Goal: Find specific page/section: Find specific page/section

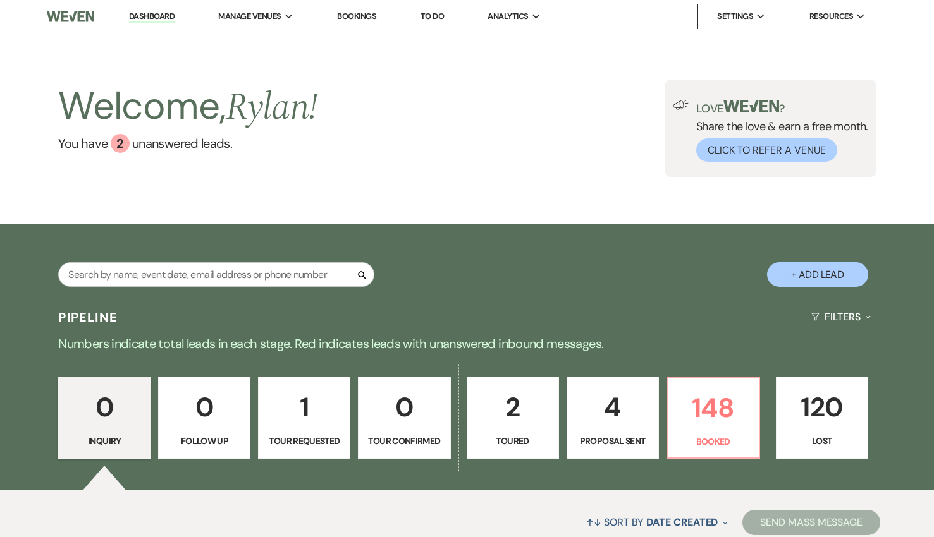
click at [217, 288] on div "Search" at bounding box center [216, 279] width 316 height 35
click at [209, 281] on input "text" at bounding box center [216, 274] width 316 height 25
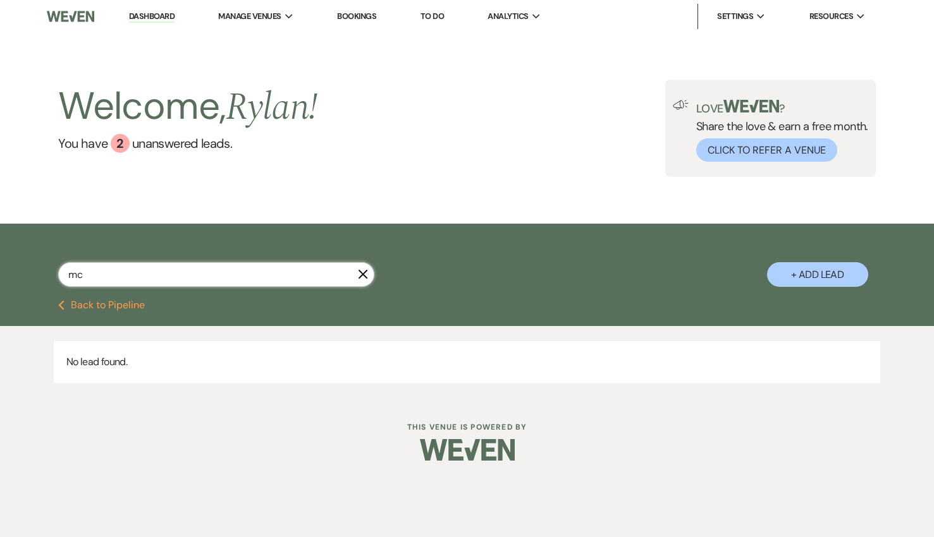
type input "m"
click at [232, 270] on input "text" at bounding box center [216, 274] width 316 height 25
type input "[PERSON_NAME]"
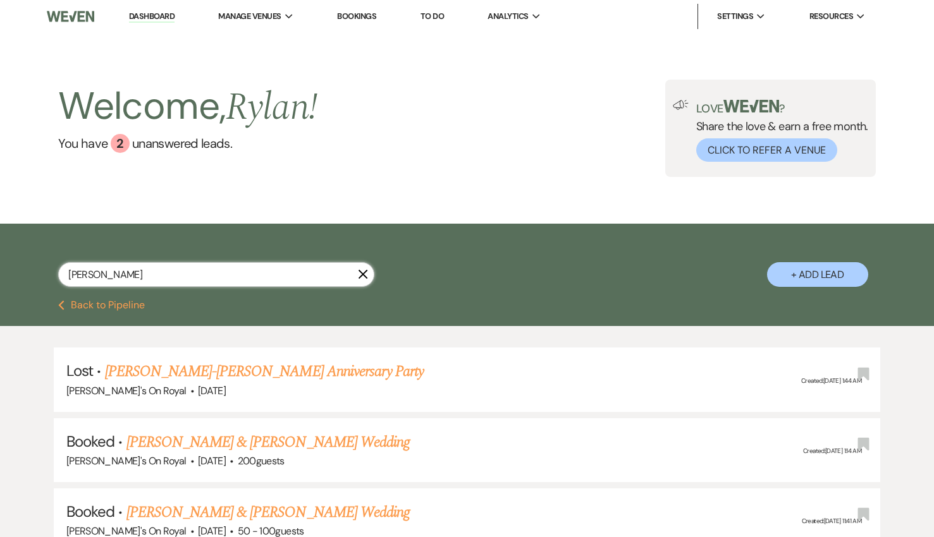
select select "8"
select select "11"
select select "8"
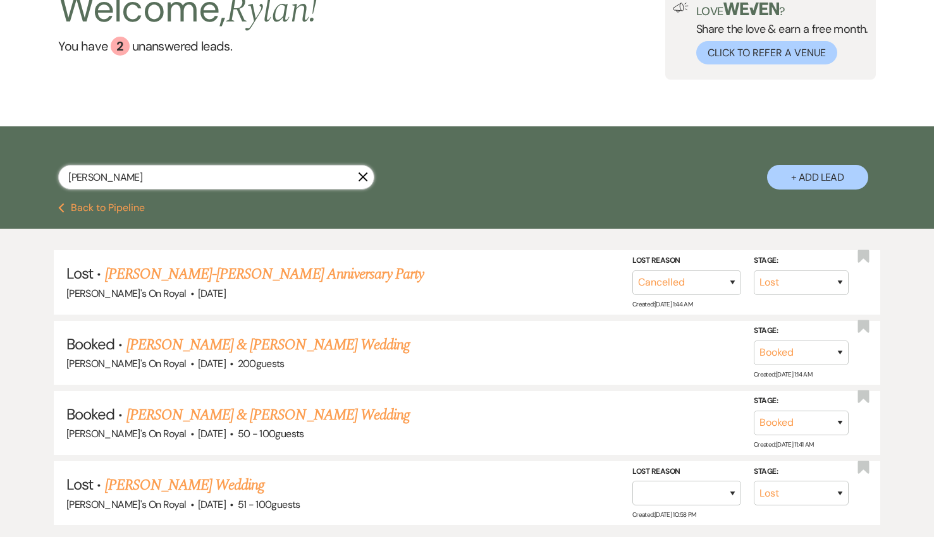
scroll to position [104, 0]
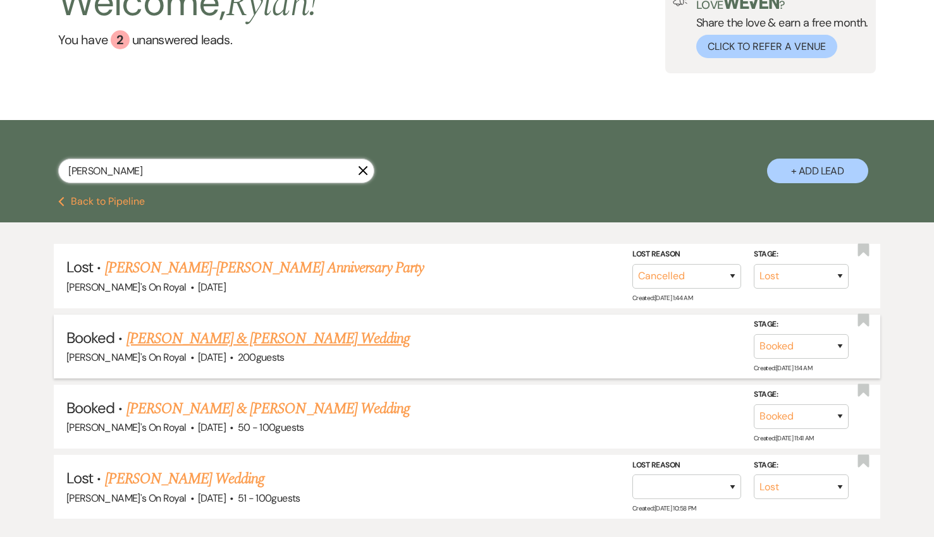
type input "[PERSON_NAME]"
click at [326, 338] on link "[PERSON_NAME] & [PERSON_NAME] Wedding" at bounding box center [267, 339] width 283 height 23
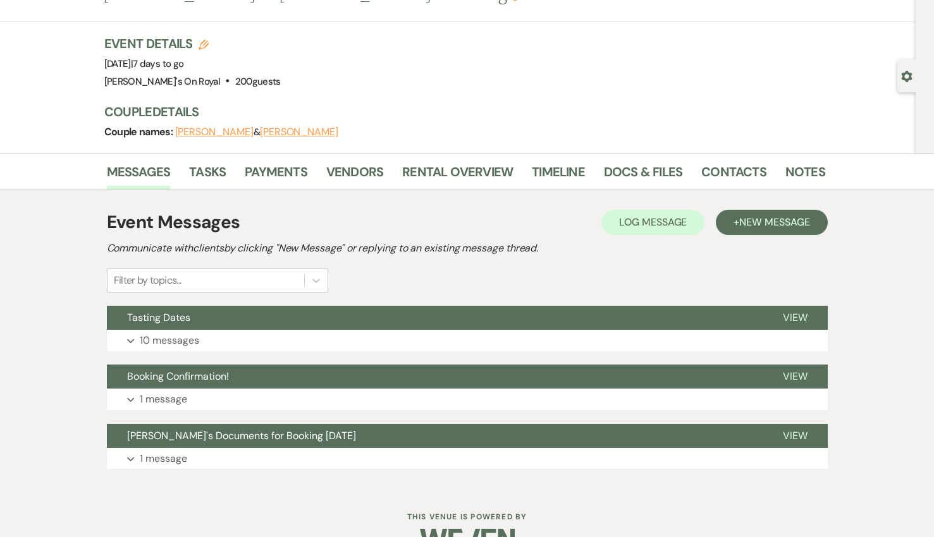
scroll to position [47, 0]
